Goal: Communication & Community: Answer question/provide support

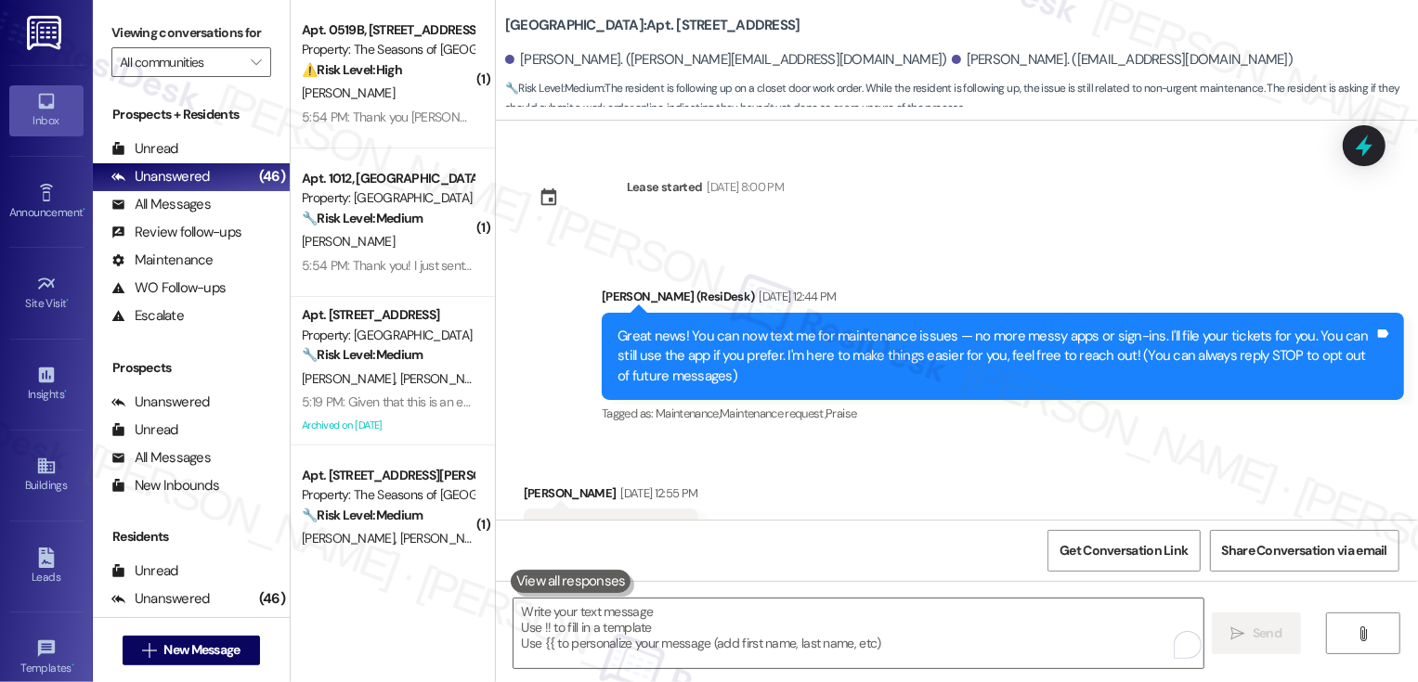
scroll to position [3227, 0]
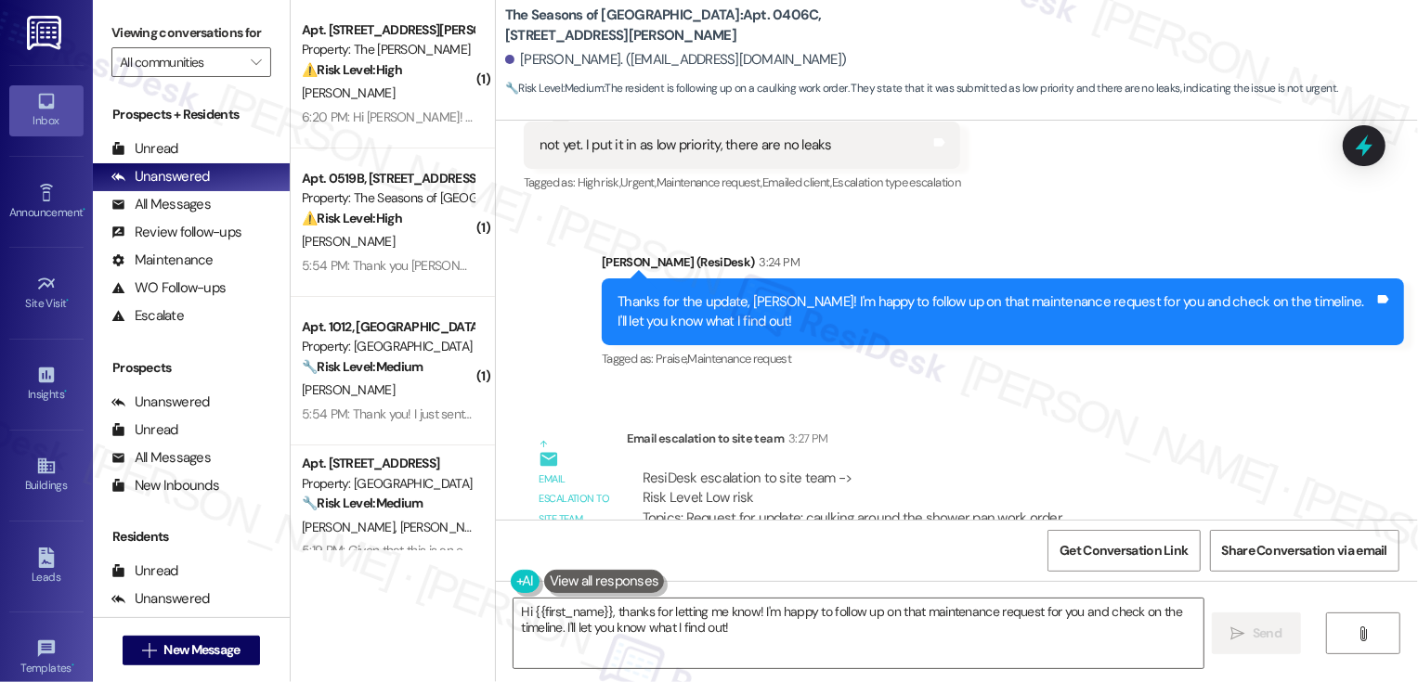
scroll to position [3638, 0]
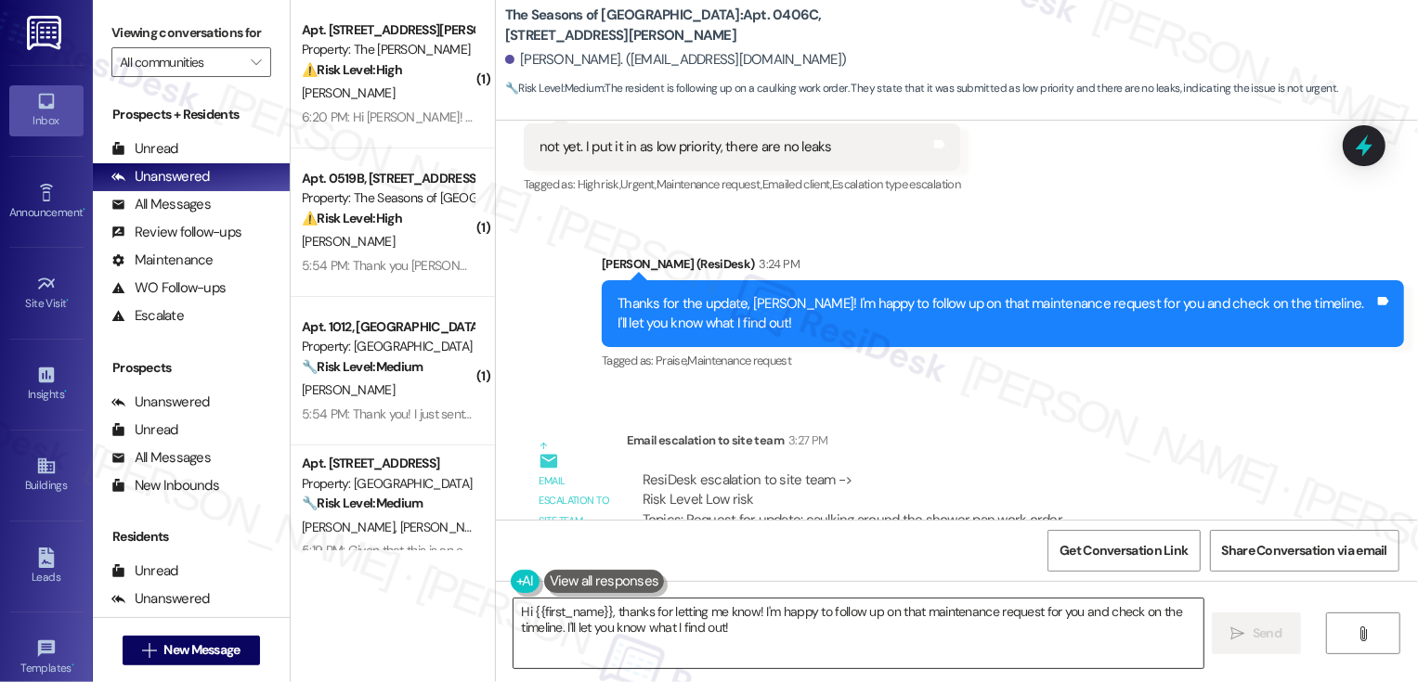
click at [712, 620] on textarea "Hi {{first_name}}, thanks for letting me know! I'm happy to follow up on that m…" at bounding box center [858, 634] width 690 height 70
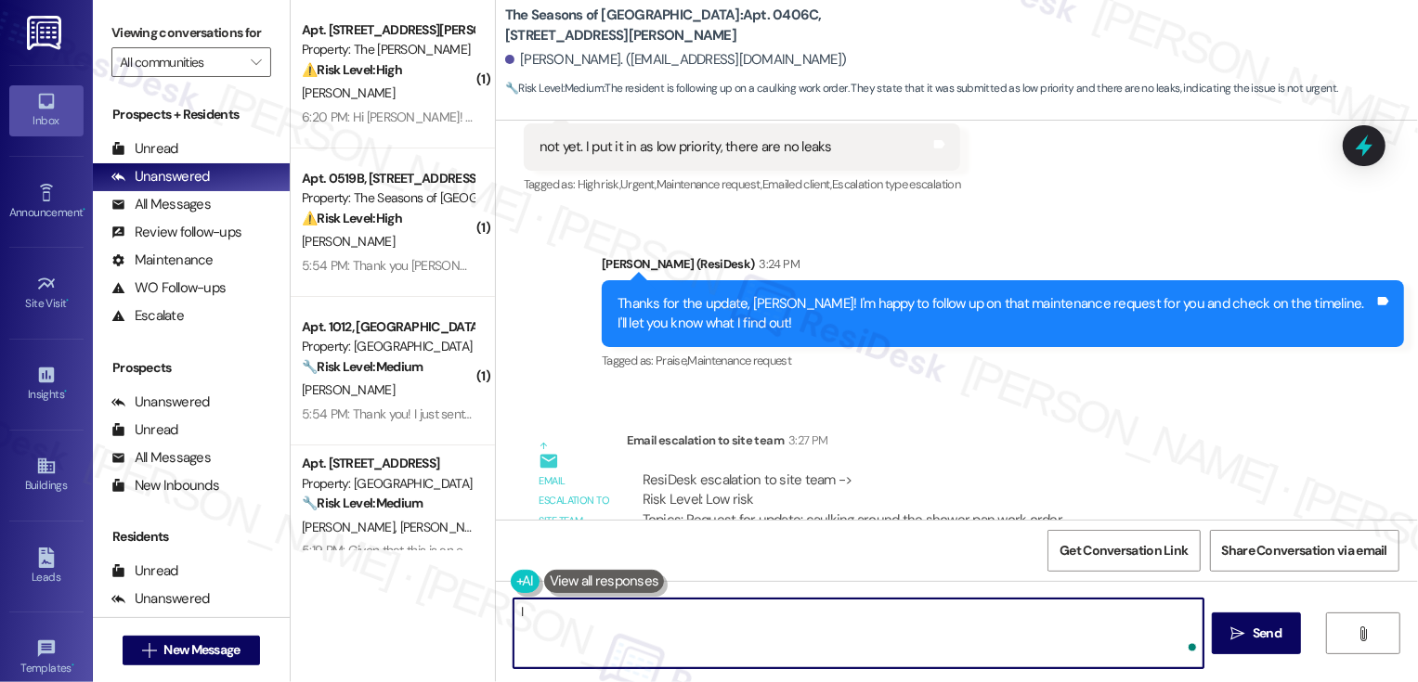
type textarea "I"
paste textarea "that WO#71820 is in our queue and will be completed in the order it was receive…"
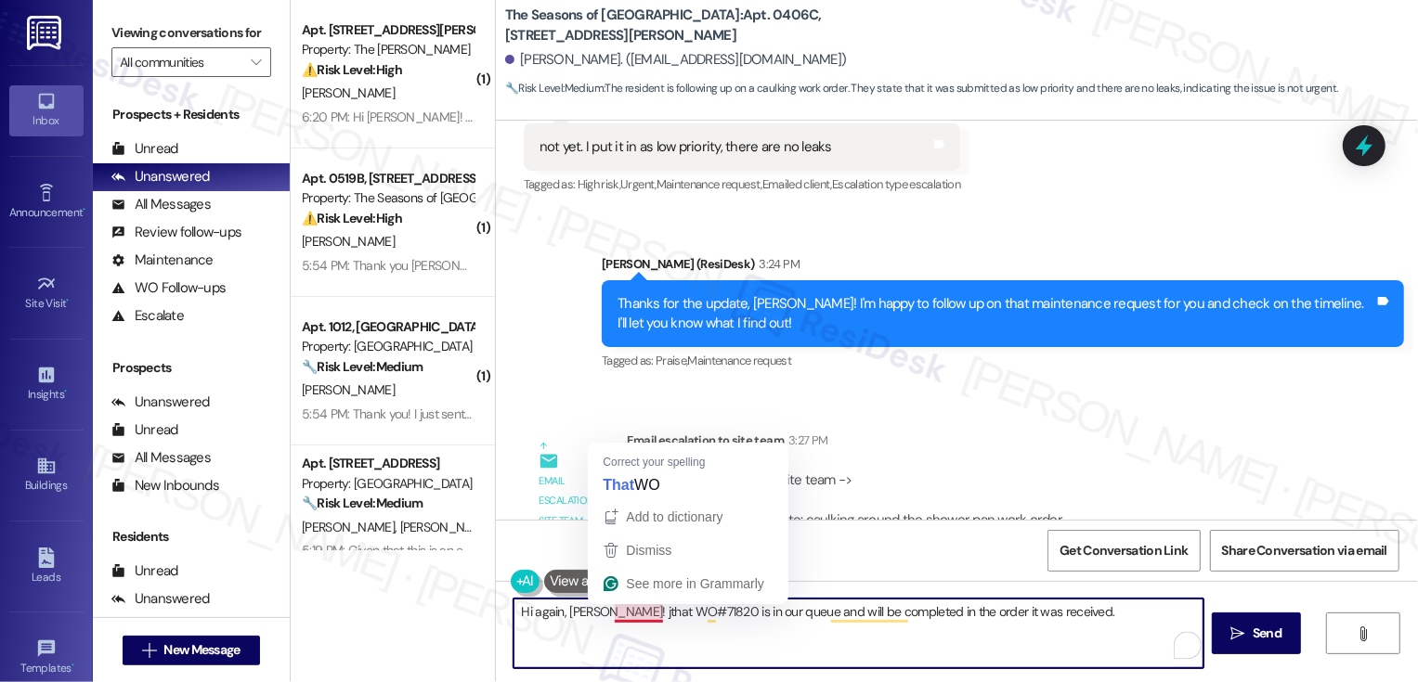
click at [607, 614] on textarea "Hi again, [PERSON_NAME]! jthat WO#71820 is in our queue and will be completed i…" at bounding box center [858, 634] width 690 height 70
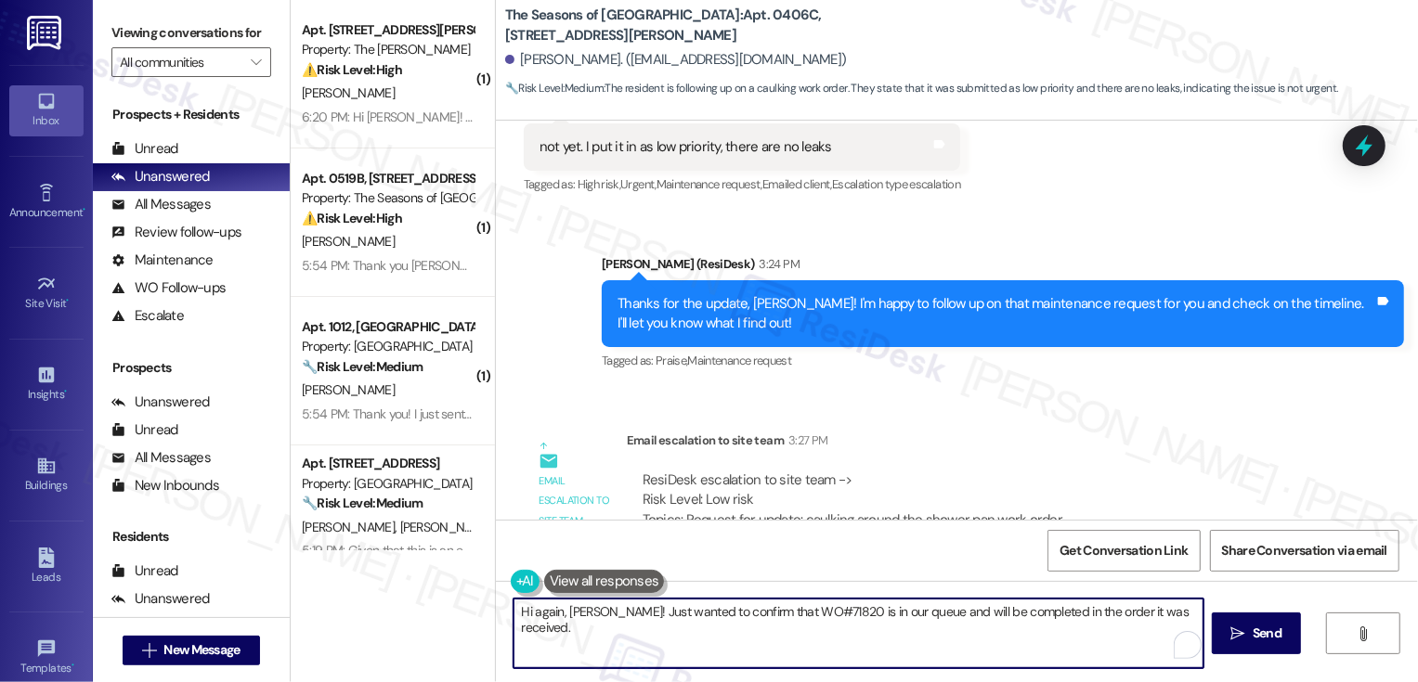
click at [1182, 613] on textarea "Hi again, [PERSON_NAME]! Just wanted to confirm that WO#71820 is in our queue a…" at bounding box center [858, 634] width 690 height 70
paste textarea "We’ve been getting a high volume of requests lately, so it may take a bit longe…"
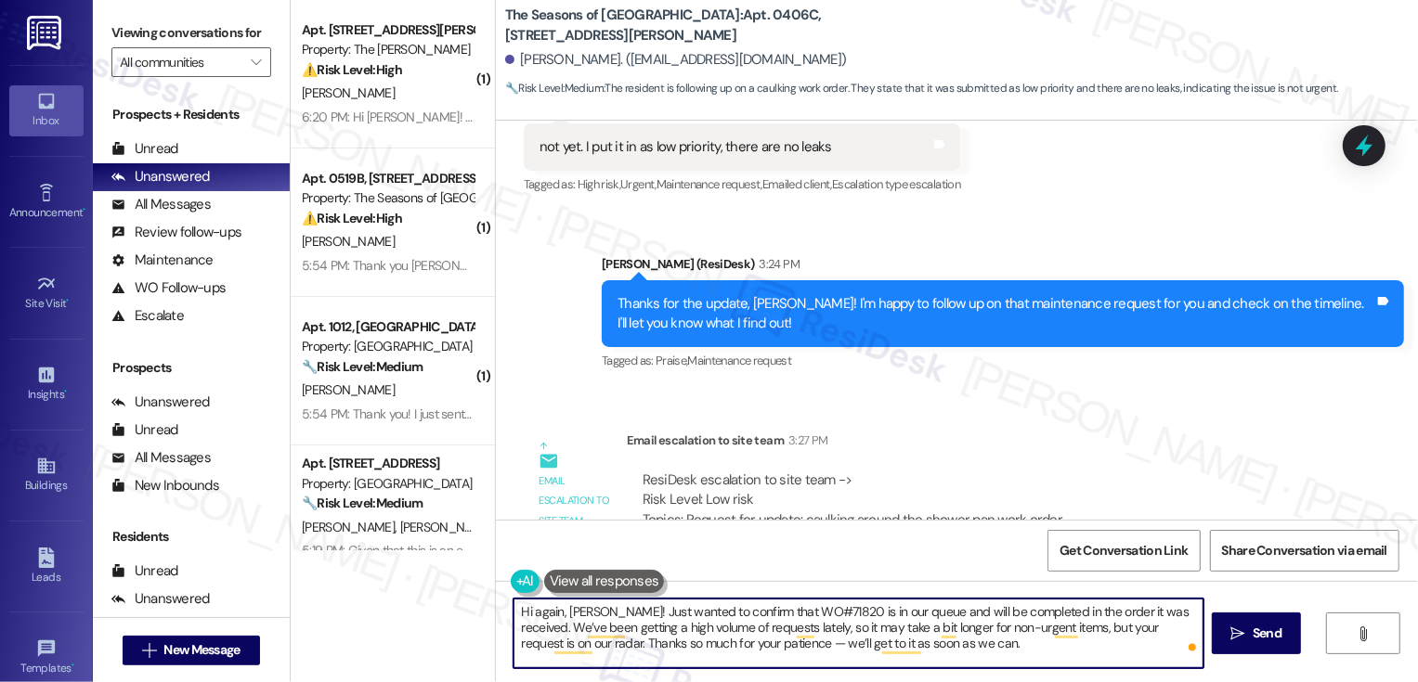
scroll to position [3846, 0]
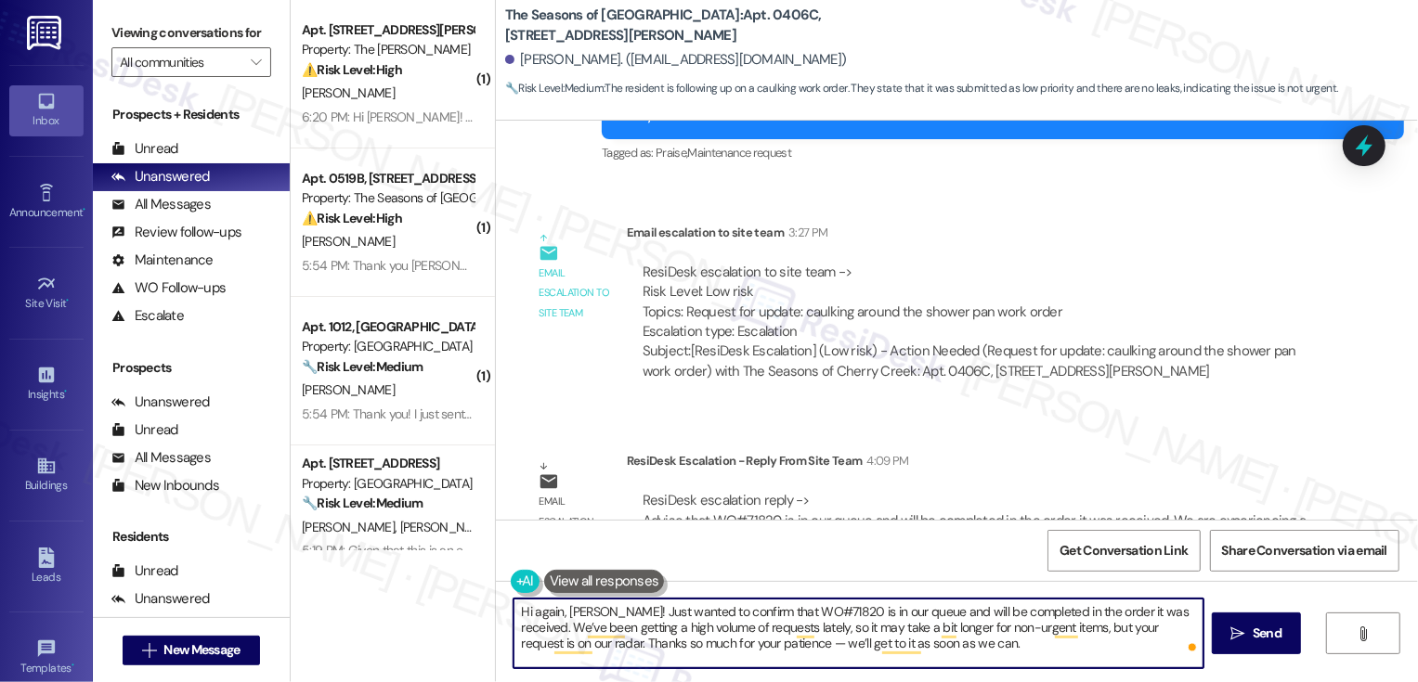
click at [981, 644] on textarea "Hi again, [PERSON_NAME]! Just wanted to confirm that WO#71820 is in our queue a…" at bounding box center [858, 634] width 690 height 70
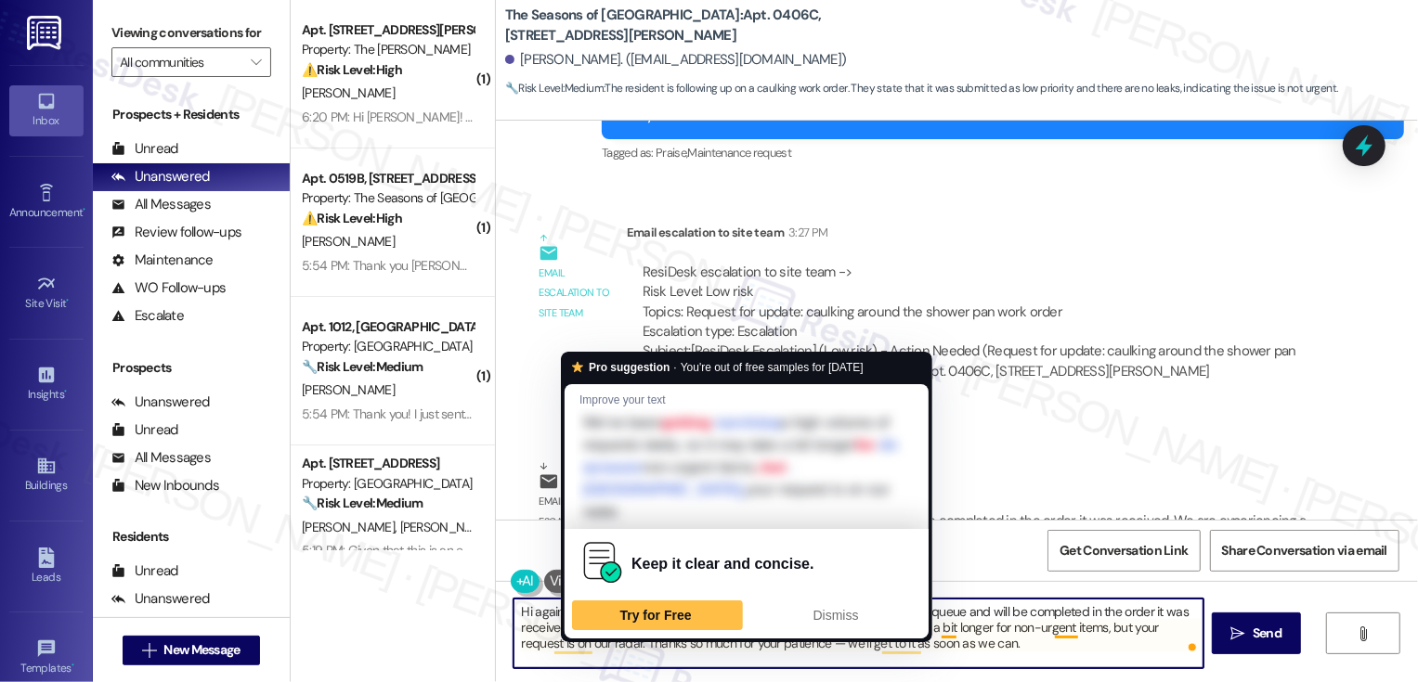
click at [604, 633] on textarea "Hi again, [PERSON_NAME]! Just wanted to confirm that WO#71820 is in our queue a…" at bounding box center [858, 634] width 690 height 70
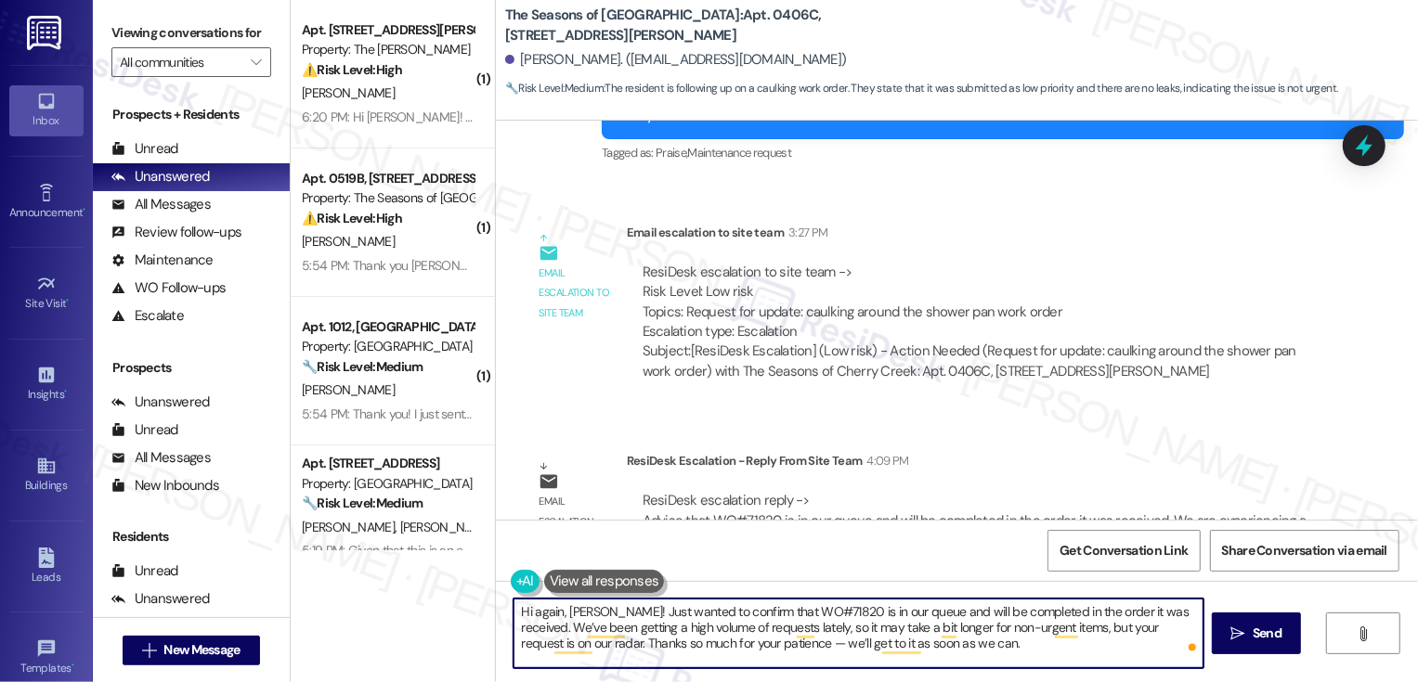
click at [737, 643] on textarea "Hi again, [PERSON_NAME]! Just wanted to confirm that WO#71820 is in our queue a…" at bounding box center [858, 634] width 690 height 70
click at [717, 646] on textarea "Hi again, [PERSON_NAME]! Just wanted to confirm that WO#71820 is in our queue a…" at bounding box center [858, 634] width 690 height 70
click at [1038, 633] on textarea "Hi again, [PERSON_NAME]! Just wanted to confirm that WO#71820 is in our queue a…" at bounding box center [858, 634] width 690 height 70
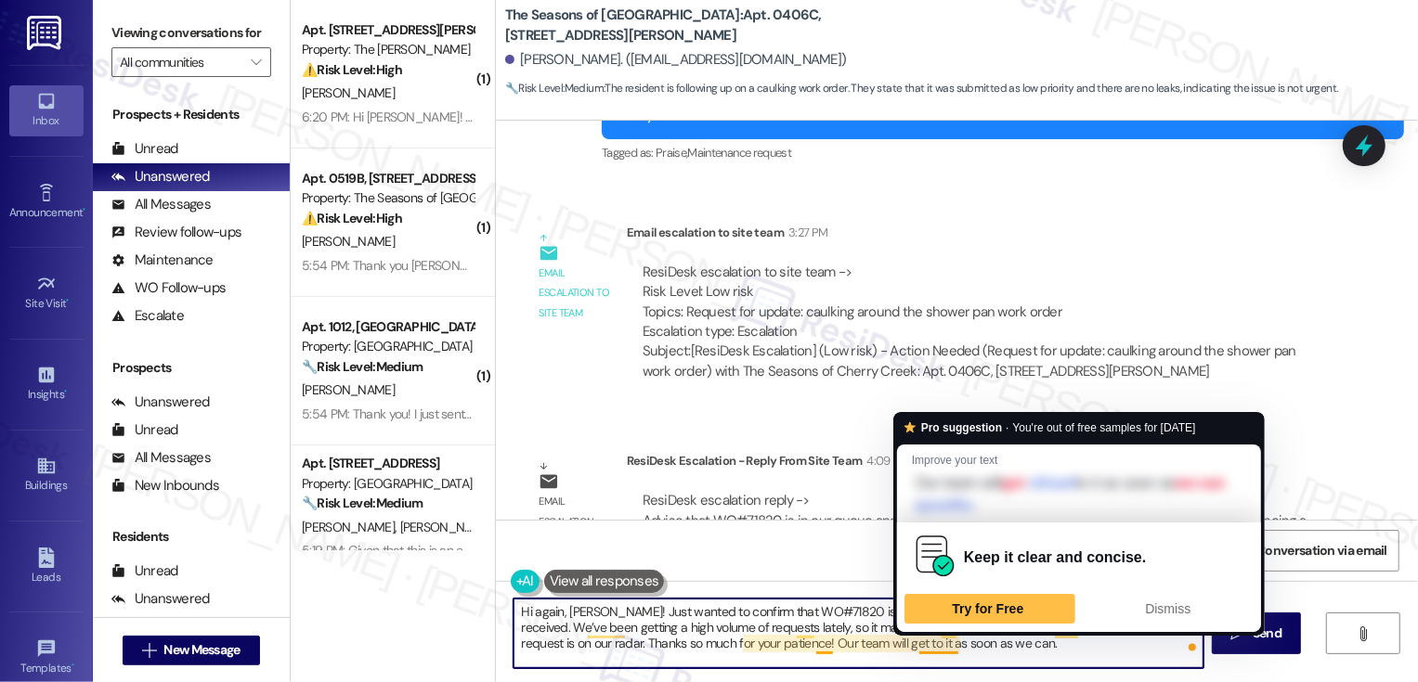
click at [761, 623] on textarea "Hi again, [PERSON_NAME]! Just wanted to confirm that WO#71820 is in our queue a…" at bounding box center [858, 634] width 690 height 70
click at [977, 649] on textarea "Hi again, [PERSON_NAME]! Just wanted to confirm that WO#71820 is in our queue a…" at bounding box center [858, 634] width 690 height 70
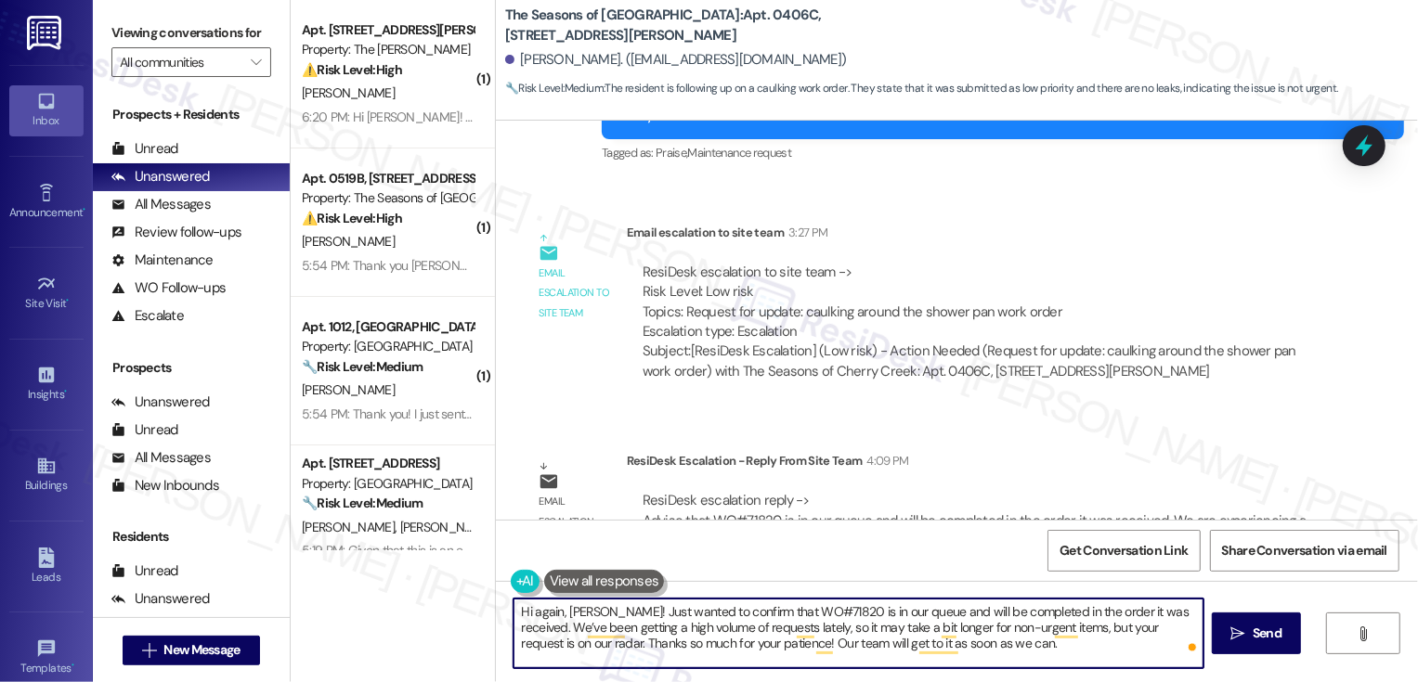
click at [1008, 653] on textarea "Hi again, [PERSON_NAME]! Just wanted to confirm that WO#71820 is in our queue a…" at bounding box center [858, 634] width 690 height 70
type textarea "Hi again, [PERSON_NAME]! Just wanted to confirm that WO#71820 is in our queue a…"
click at [1279, 634] on span "Send" at bounding box center [1267, 633] width 29 height 19
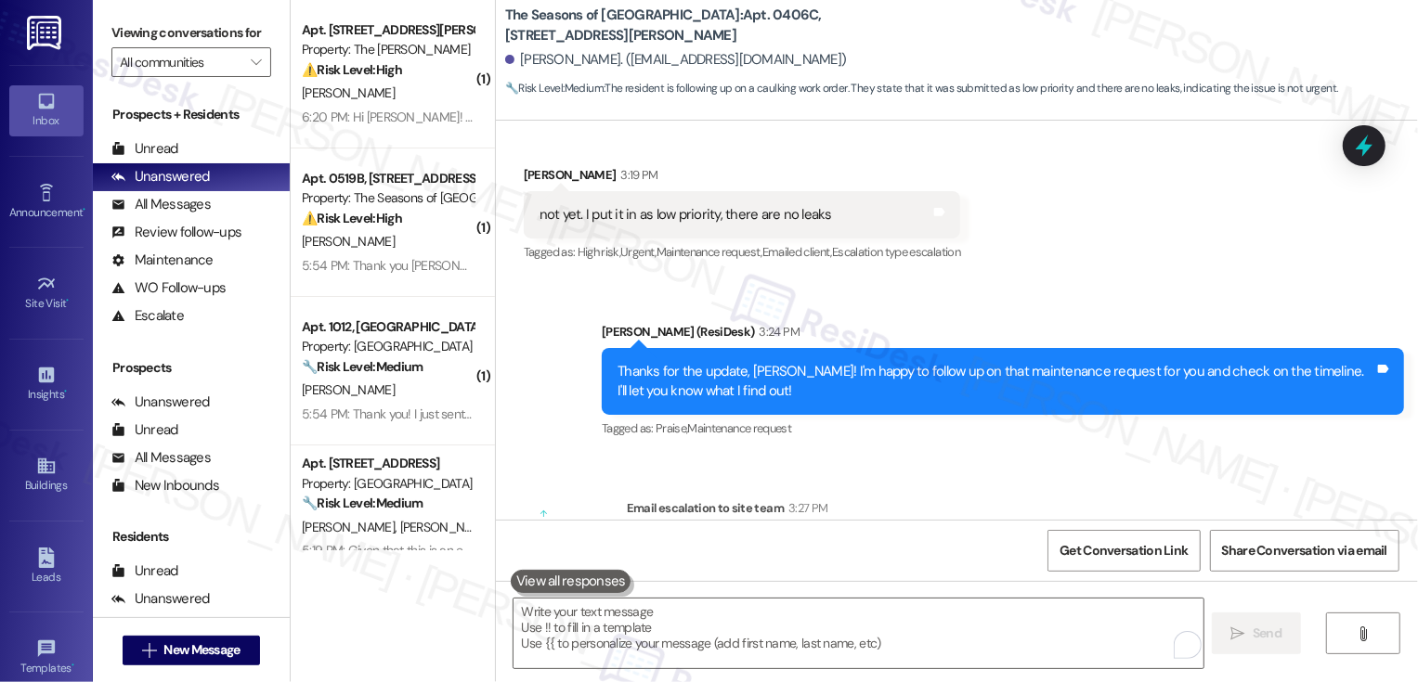
scroll to position [4015, 0]
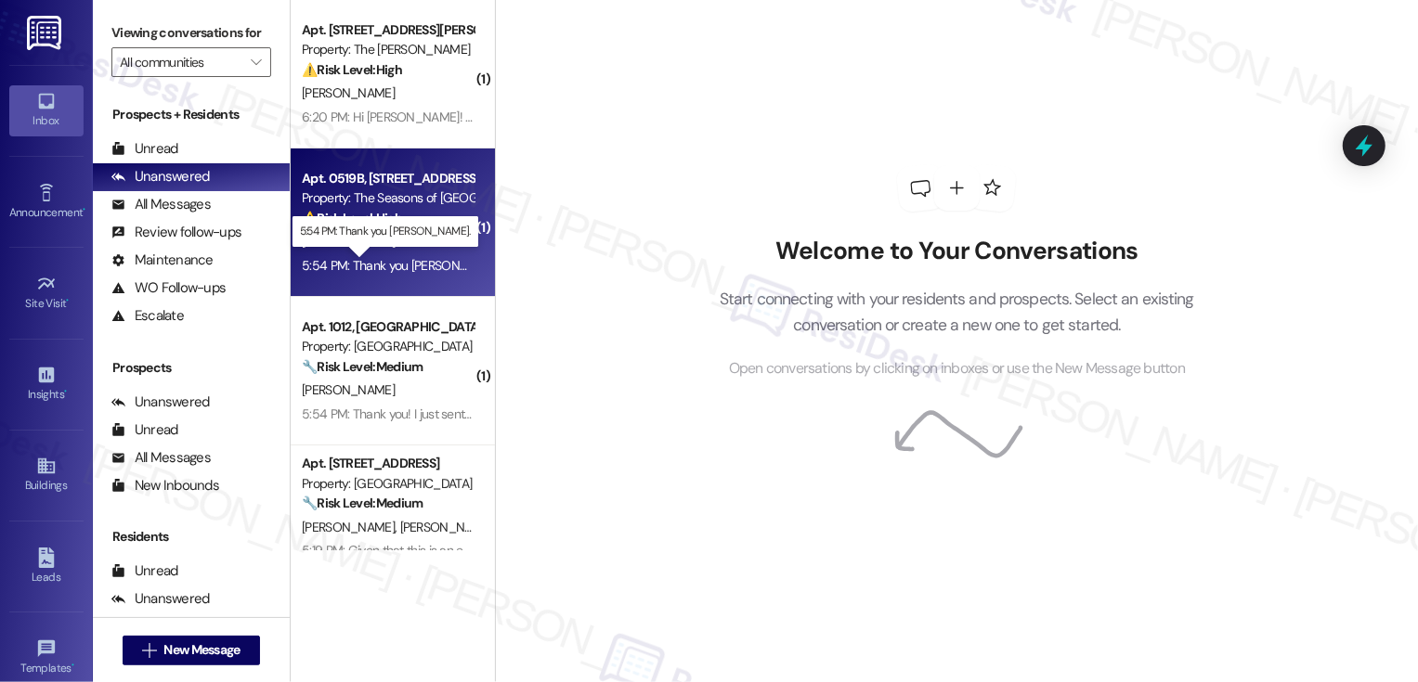
click at [375, 270] on div "5:54 PM: Thank you Sarah. 5:54 PM: Thank you Sarah." at bounding box center [404, 265] width 204 height 17
click at [375, 269] on div "5:54 PM: Thank you Sarah. 5:54 PM: Thank you Sarah." at bounding box center [404, 265] width 204 height 17
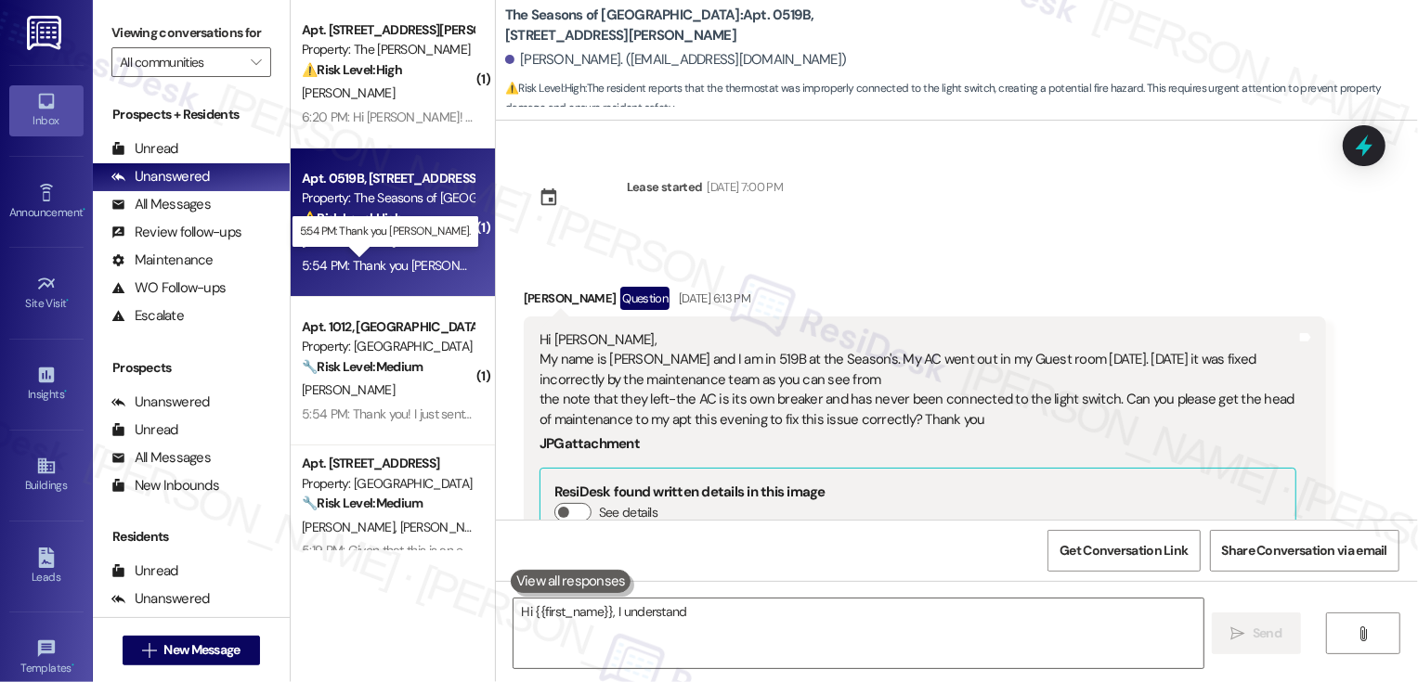
scroll to position [2675, 0]
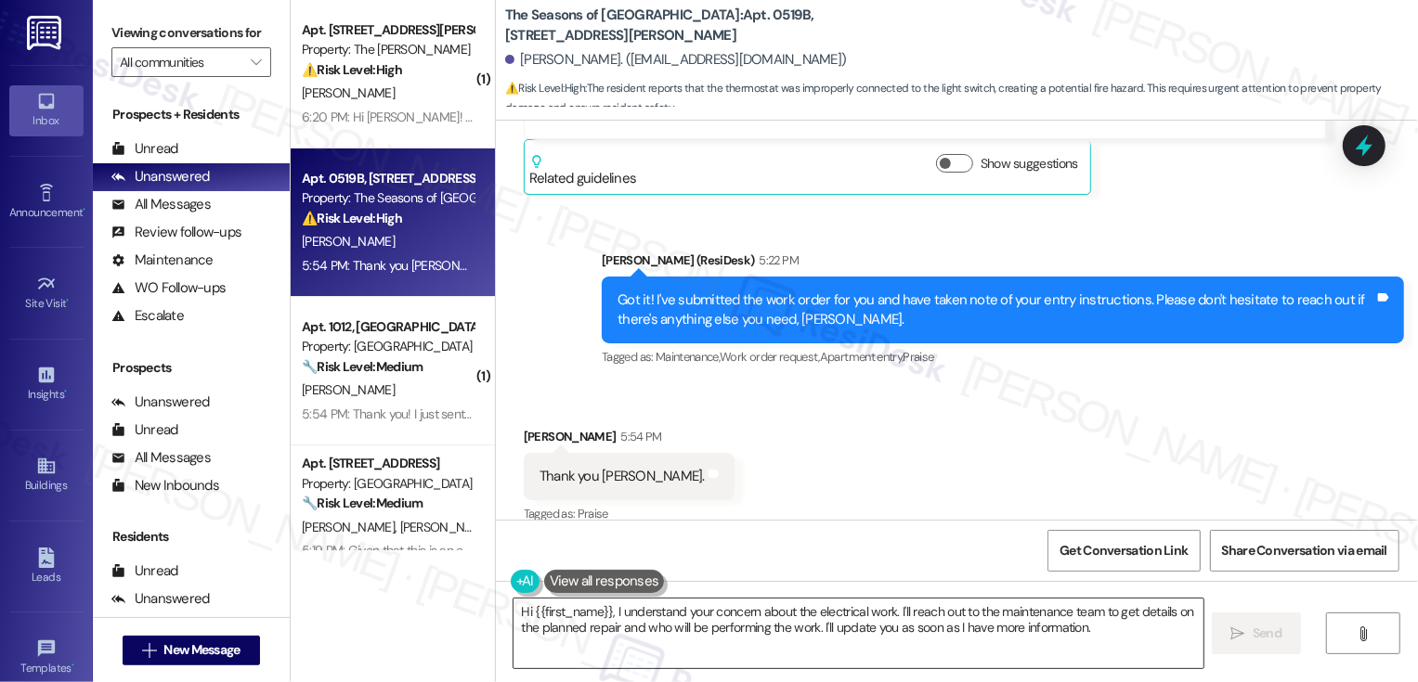
click at [762, 620] on textarea "Hi {{first_name}}, I understand your concern about the electrical work. I'll re…" at bounding box center [858, 634] width 690 height 70
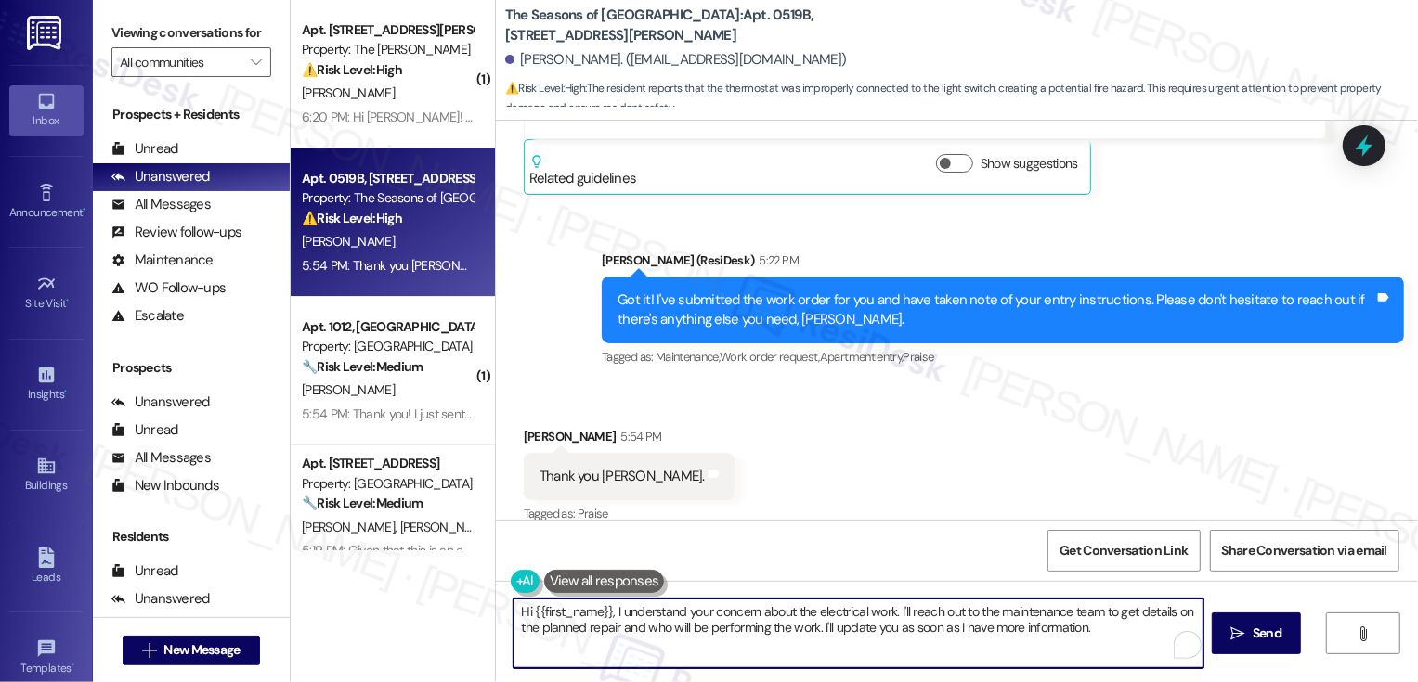
click at [747, 617] on textarea "Hi {{first_name}}, I understand your concern about the electrical work. I'll re…" at bounding box center [858, 634] width 690 height 70
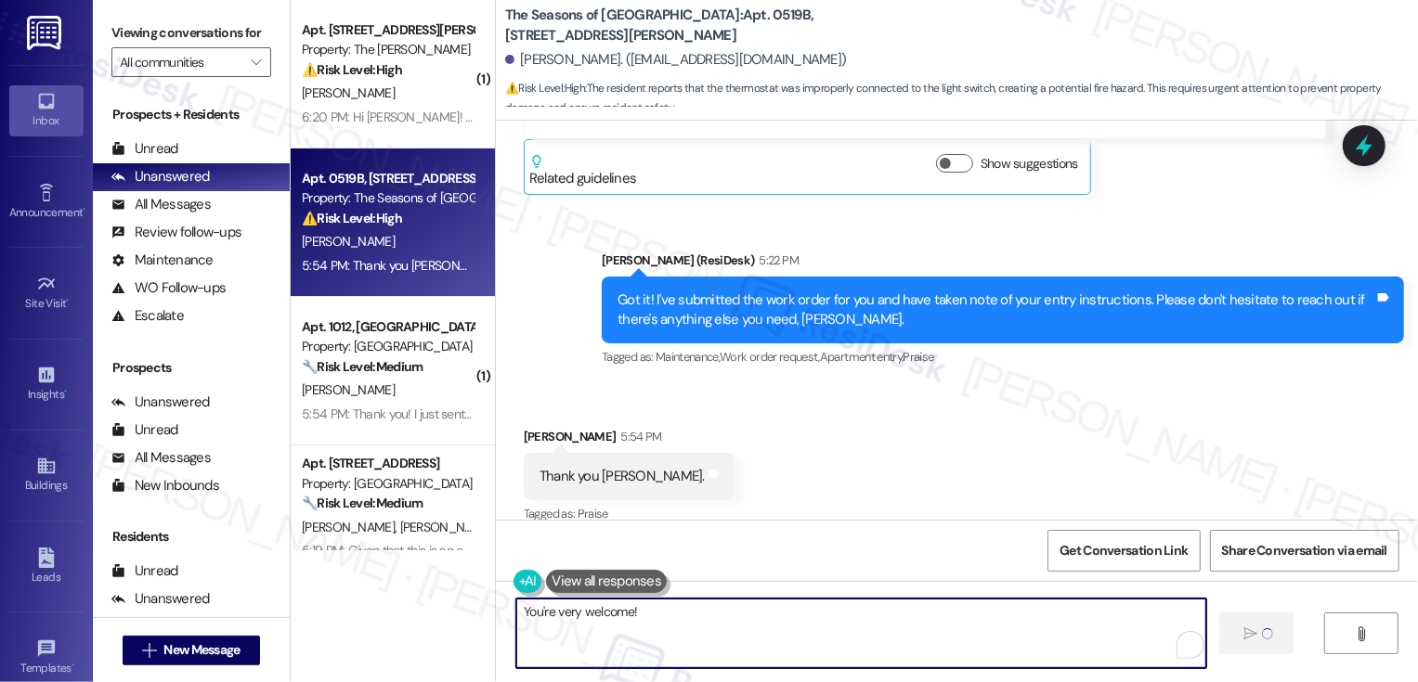
type textarea "You're very welcome!"
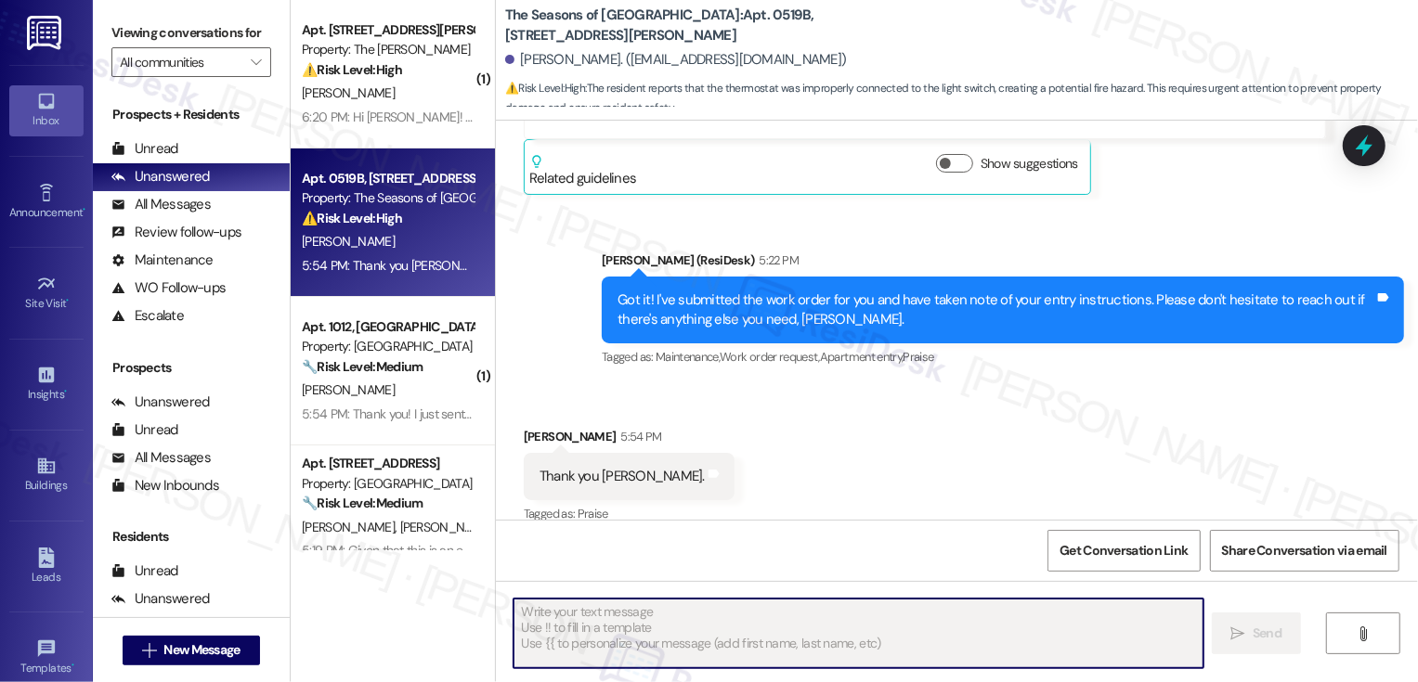
scroll to position [2674, 0]
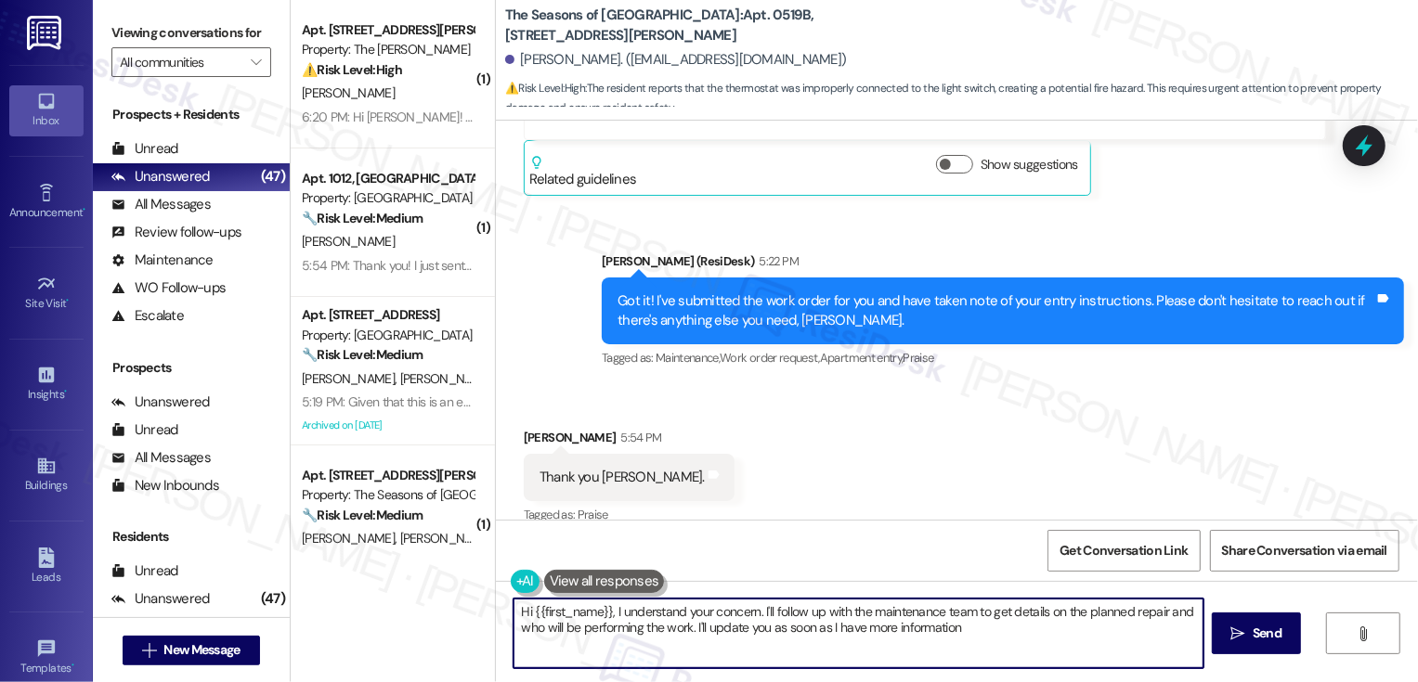
type textarea "Hi {{first_name}}, I understand your concern. I'll follow up with the maintenan…"
